Goal: Information Seeking & Learning: Learn about a topic

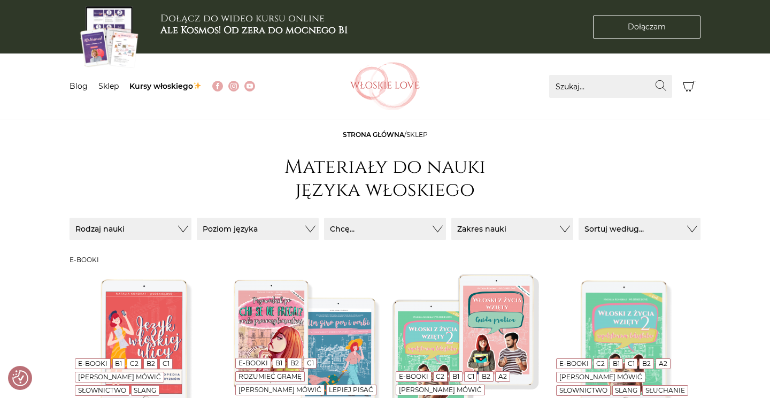
click at [406, 81] on img at bounding box center [385, 86] width 70 height 48
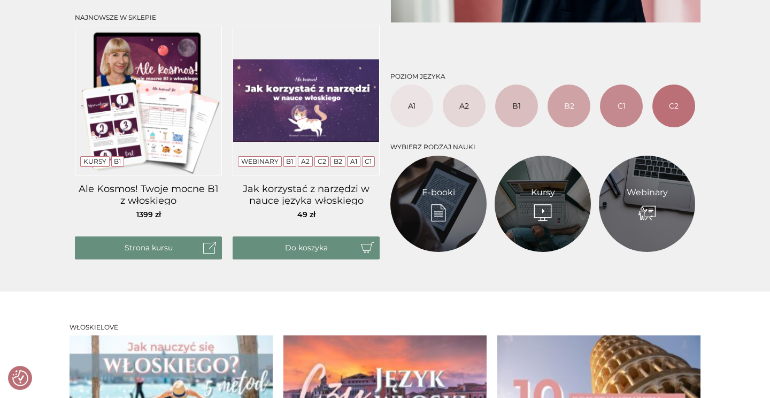
scroll to position [434, 0]
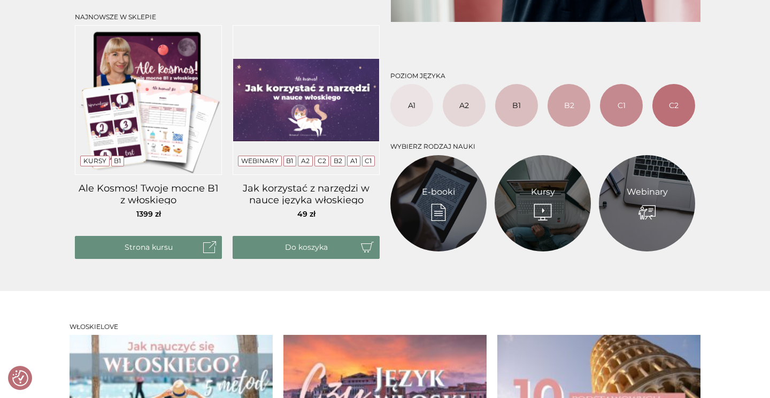
click at [319, 134] on img at bounding box center [306, 100] width 147 height 150
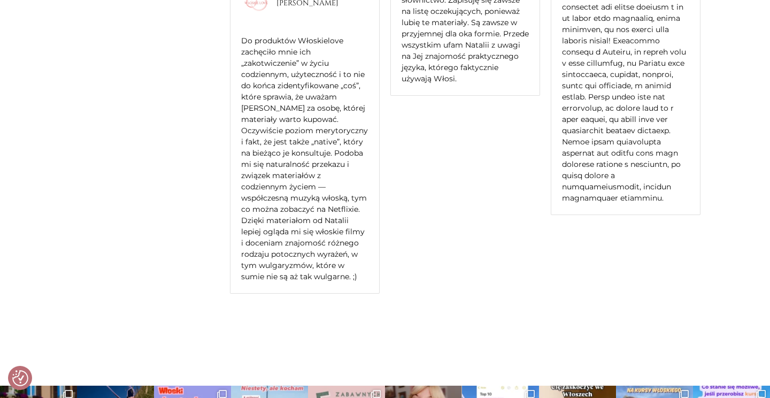
scroll to position [2472, 0]
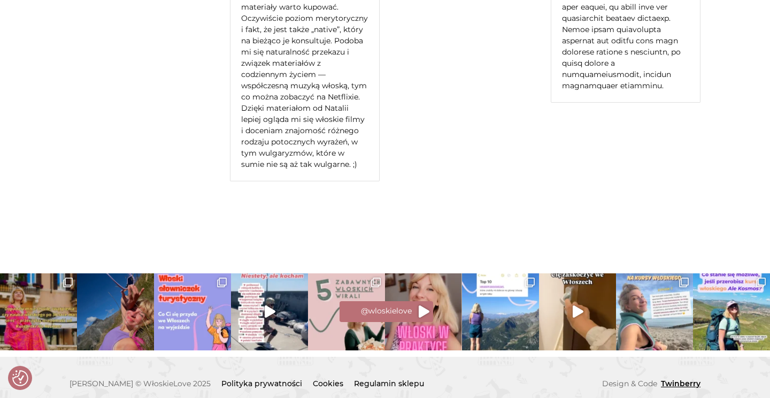
click at [683, 379] on link "Twinberry" at bounding box center [679, 384] width 43 height 10
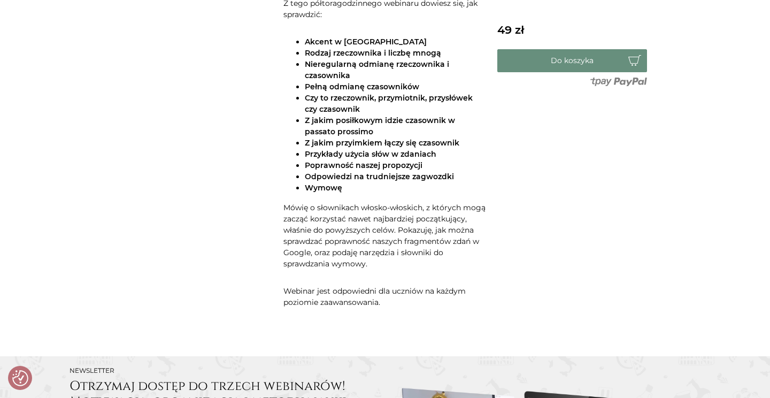
scroll to position [405, 0]
